Goal: Task Accomplishment & Management: Complete application form

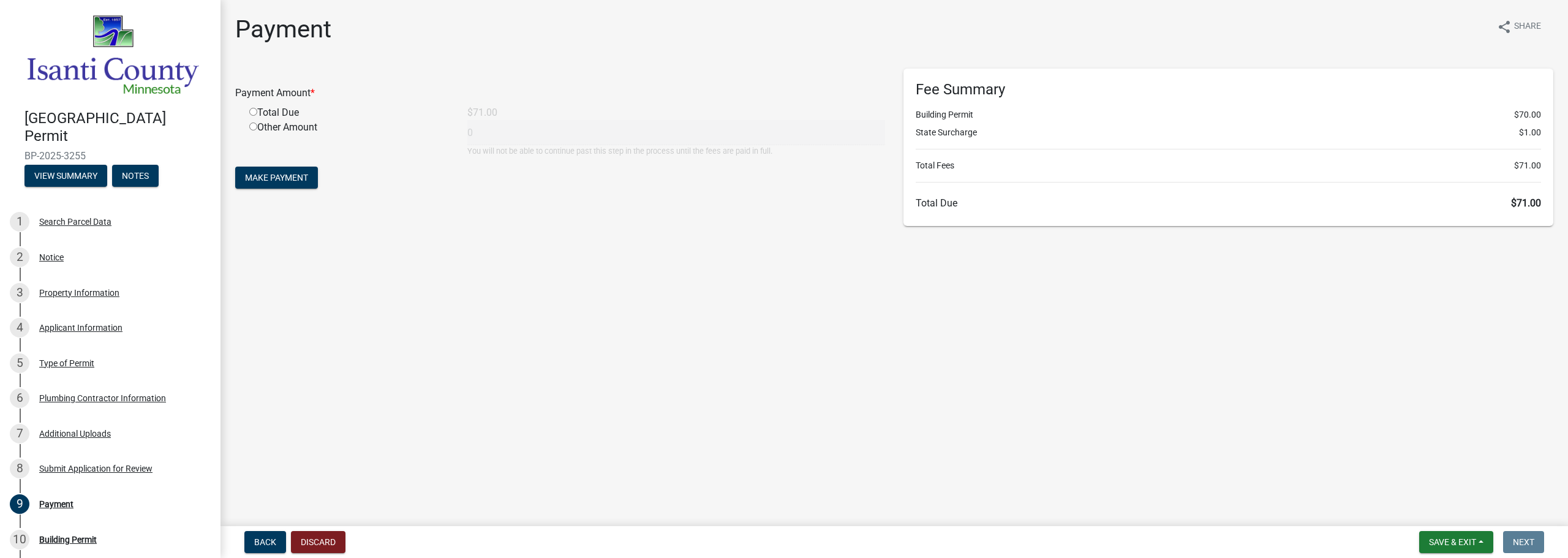
drag, startPoint x: 242, startPoint y: 106, endPoint x: 247, endPoint y: 110, distance: 6.4
click at [244, 107] on div "Total Due" at bounding box center [349, 113] width 218 height 15
drag, startPoint x: 247, startPoint y: 110, endPoint x: 262, endPoint y: 119, distance: 17.5
click at [248, 110] on div "Total Due" at bounding box center [349, 113] width 218 height 15
click at [256, 113] on input "radio" at bounding box center [253, 112] width 8 height 8
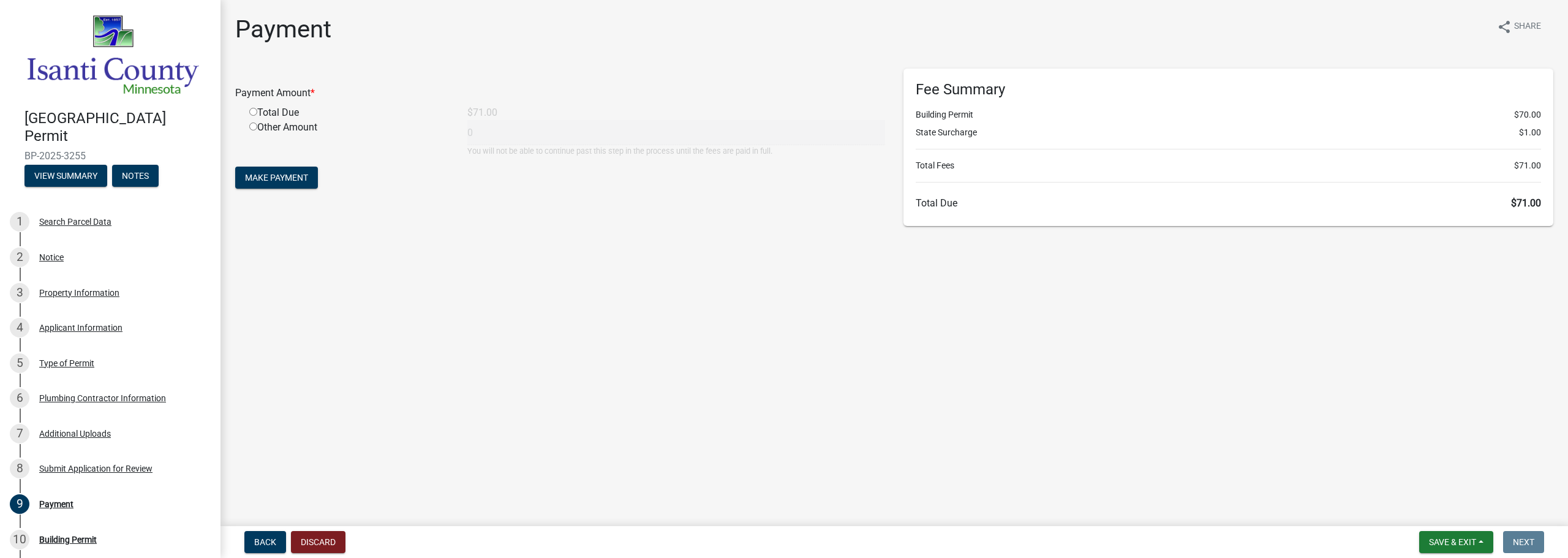
radio input "true"
type input "71"
click at [277, 185] on button "Make Payment" at bounding box center [276, 178] width 82 height 22
